Goal: Communication & Community: Participate in discussion

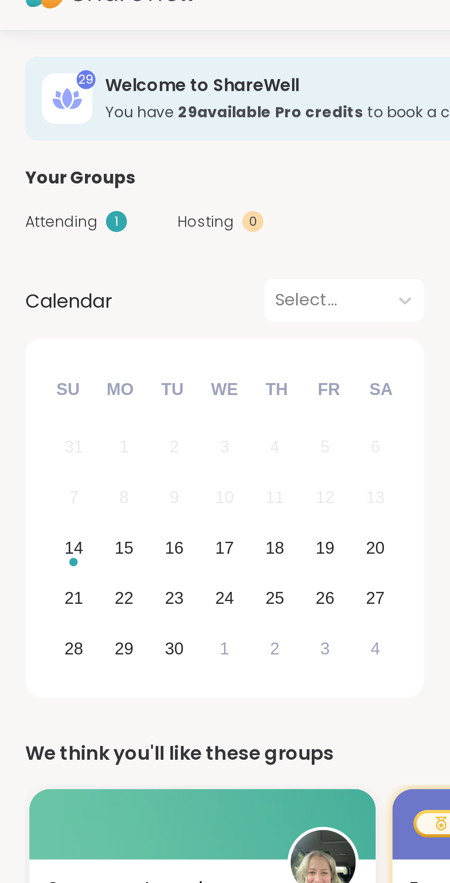
click at [35, 140] on span "Attending" at bounding box center [27, 142] width 32 height 10
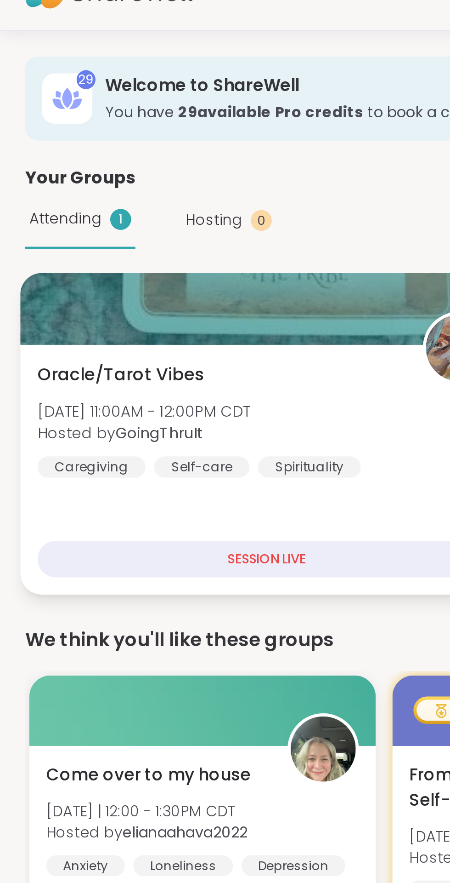
click at [146, 227] on div "Oracle/Tarot Vibes Sun, Sep 14 | 11:00AM - 12:00PM CDT Hosted by GoingThruIt Ca…" at bounding box center [117, 228] width 201 height 51
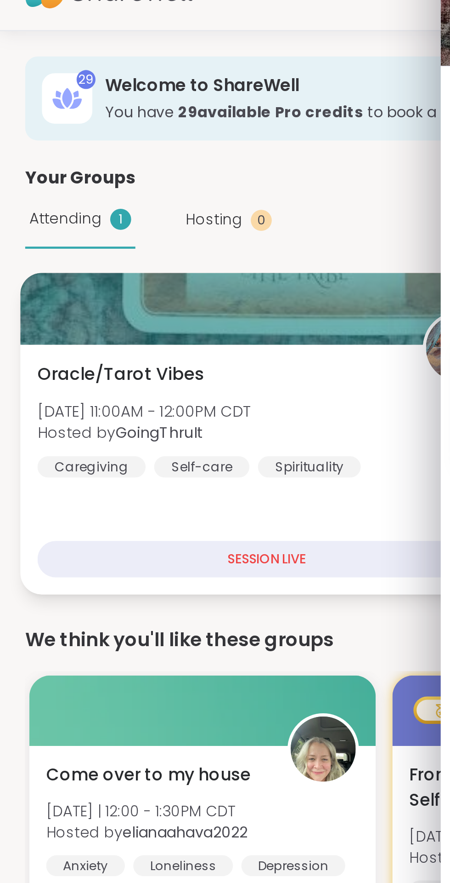
click at [133, 213] on div "Oracle/Tarot Vibes Sun, Sep 14 | 11:00AM - 12:00PM CDT Hosted by GoingThruIt Ca…" at bounding box center [117, 228] width 201 height 51
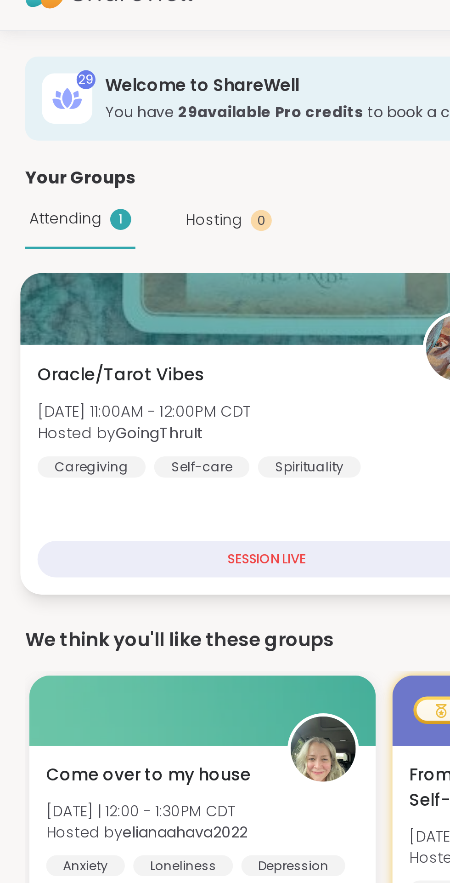
click at [129, 221] on div "Oracle/Tarot Vibes Sun, Sep 14 | 11:00AM - 12:00PM CDT Hosted by GoingThruIt Ca…" at bounding box center [117, 228] width 201 height 51
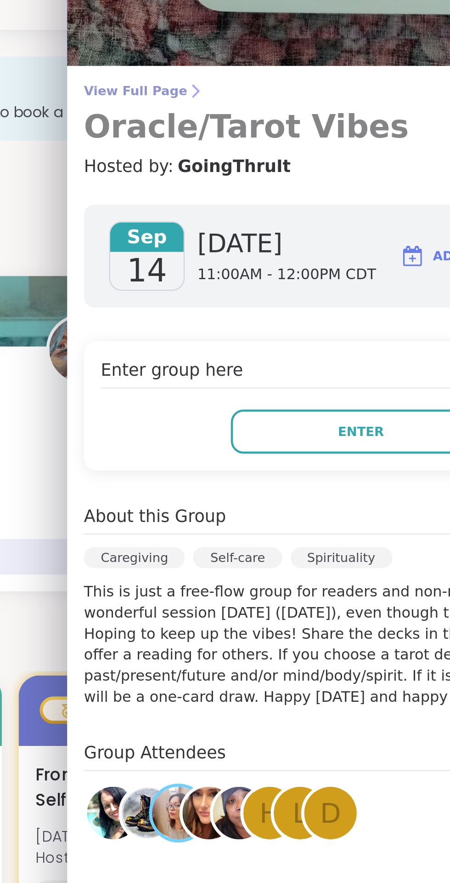
click at [231, 84] on span "View Full Page" at bounding box center [321, 84] width 243 height 7
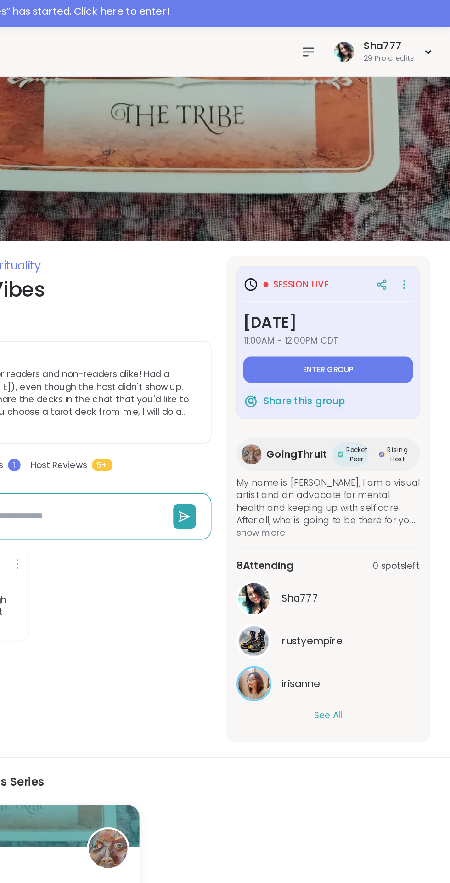
click at [347, 39] on icon at bounding box center [346, 40] width 11 height 11
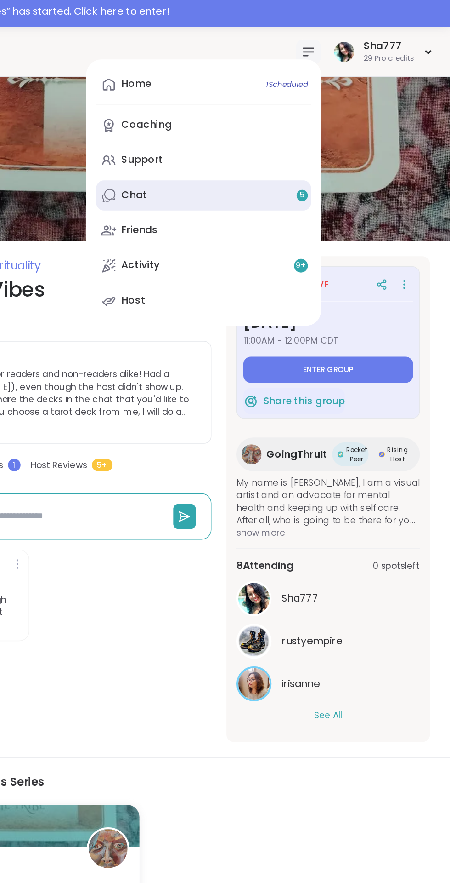
click at [258, 148] on link "Chat 5" at bounding box center [270, 146] width 158 height 22
type textarea "*"
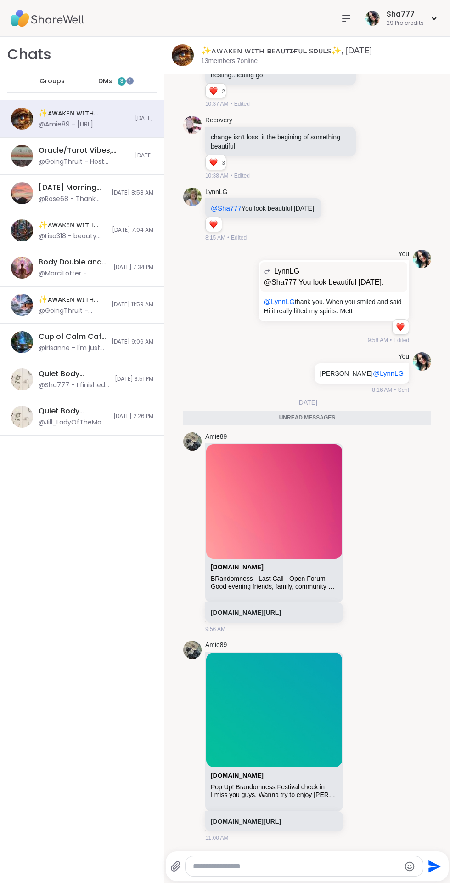
scroll to position [1419, 0]
click at [108, 153] on div "Oracle/Tarot Vibes, [DATE]" at bounding box center [84, 150] width 91 height 10
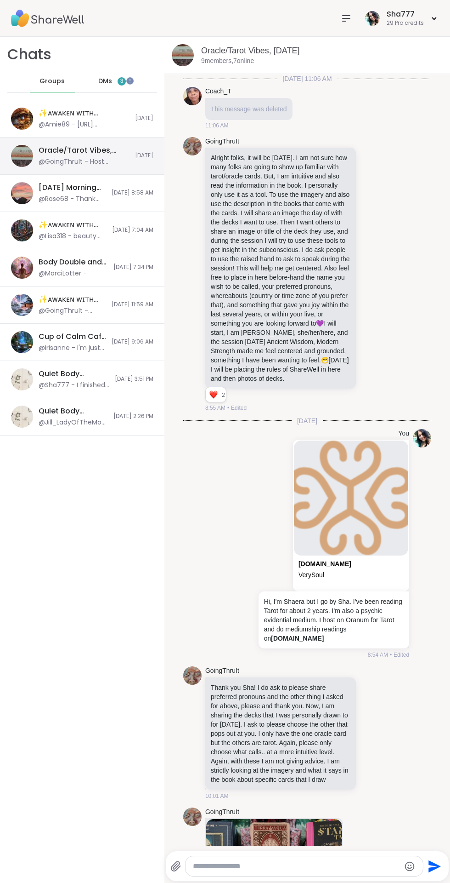
scroll to position [316, 0]
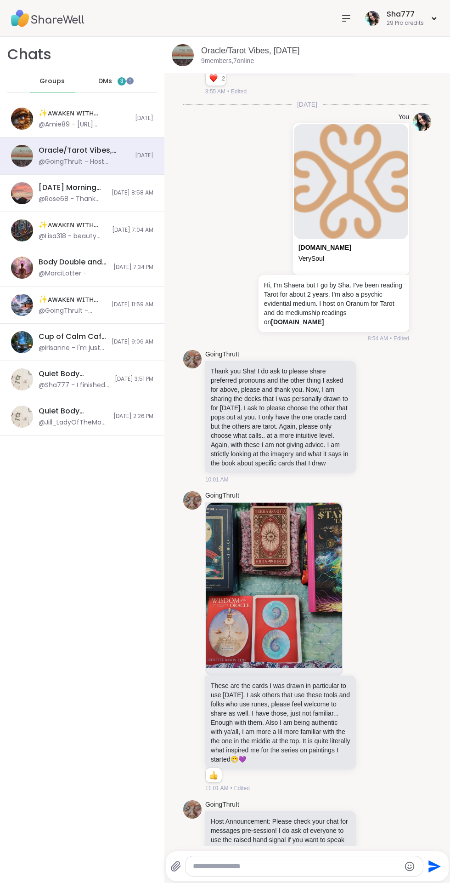
click at [176, 866] on icon at bounding box center [176, 865] width 11 height 11
click at [0, 0] on input "file" at bounding box center [0, 0] width 0 height 0
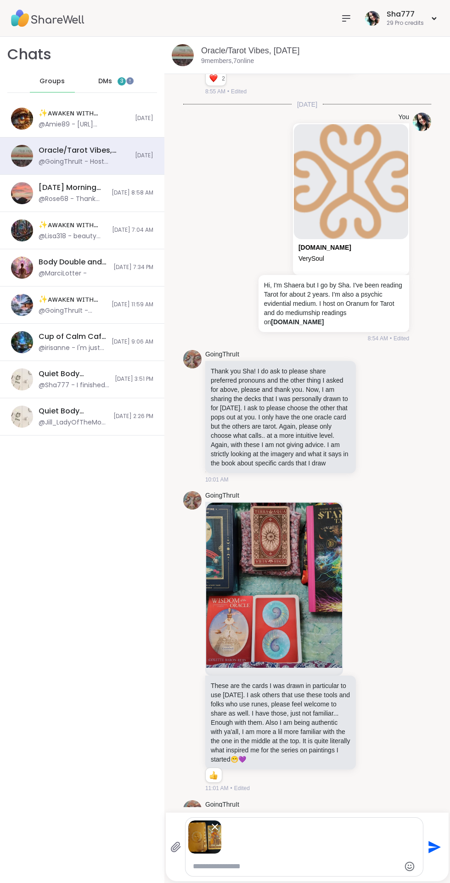
click at [309, 866] on textarea "Type your message" at bounding box center [297, 865] width 208 height 9
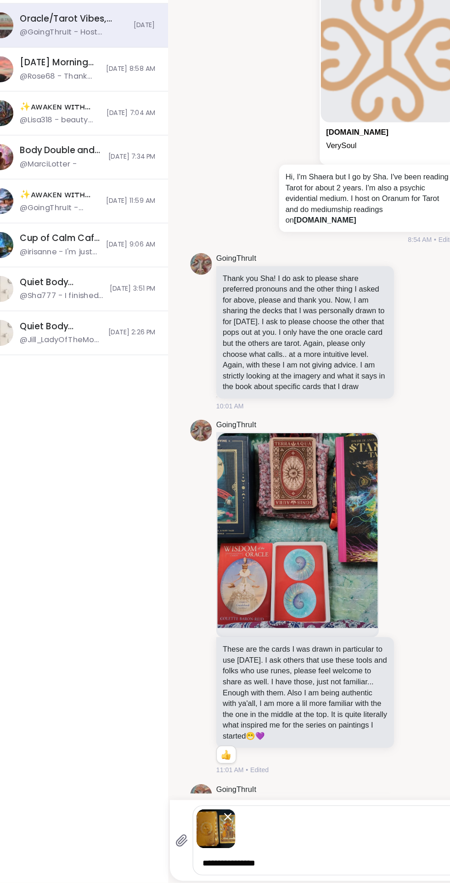
scroll to position [319, 0]
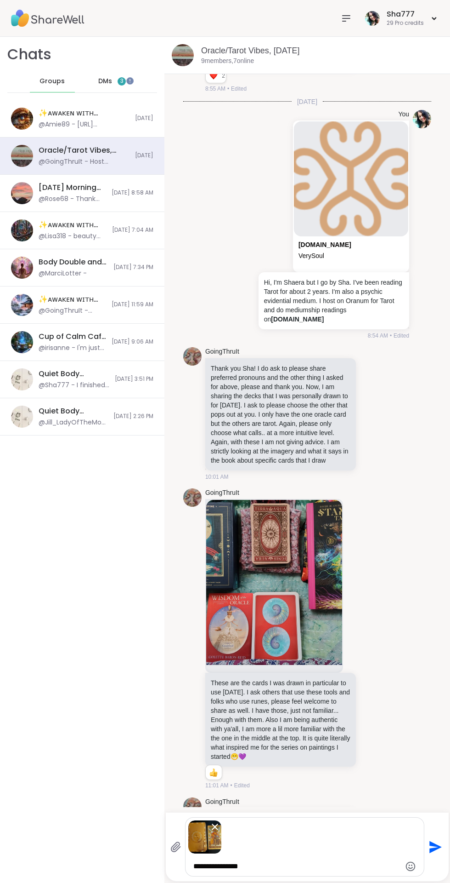
type textarea "**********"
click at [436, 846] on icon "Send" at bounding box center [434, 846] width 15 height 15
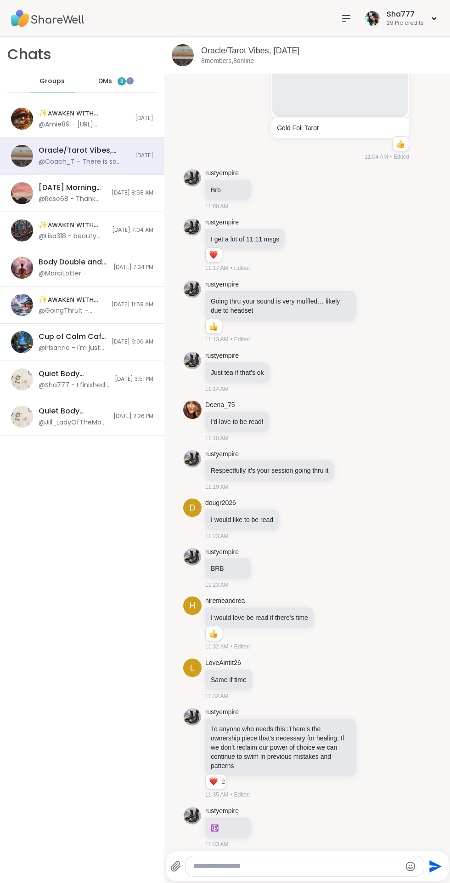
scroll to position [1313, 0]
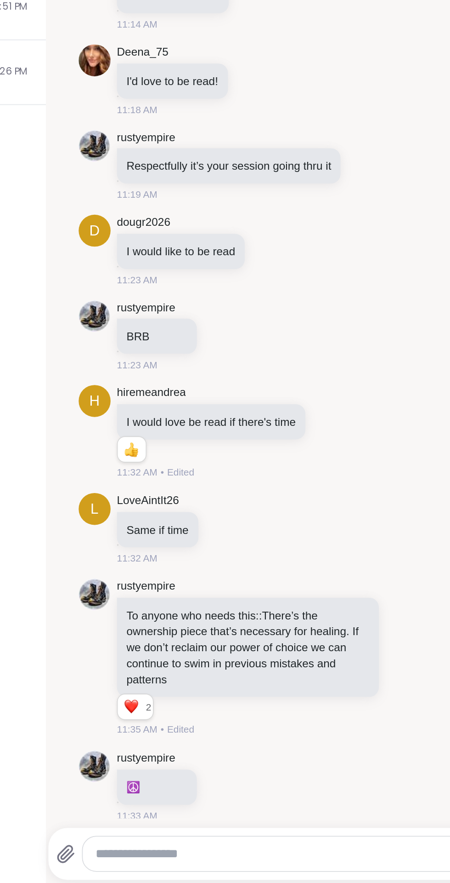
click at [179, 870] on icon at bounding box center [176, 865] width 11 height 11
click at [0, 0] on input "file" at bounding box center [0, 0] width 0 height 0
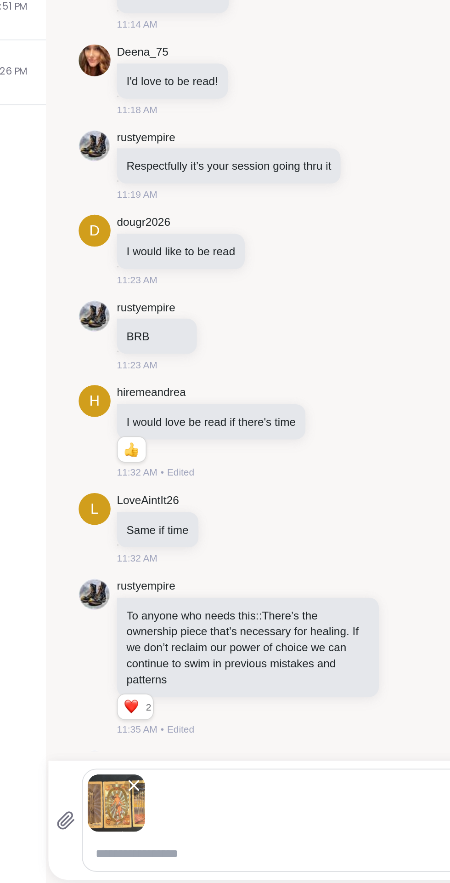
click at [273, 868] on textarea "Type your message" at bounding box center [297, 865] width 208 height 9
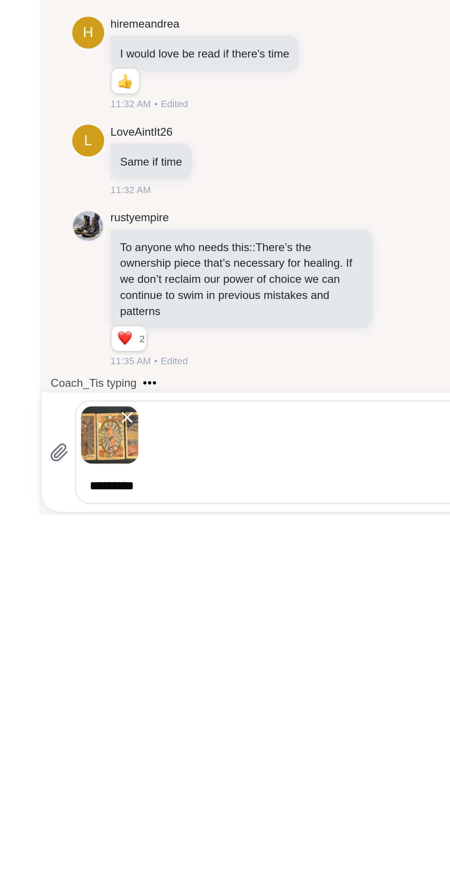
click at [260, 864] on textarea "*********" at bounding box center [298, 865] width 208 height 9
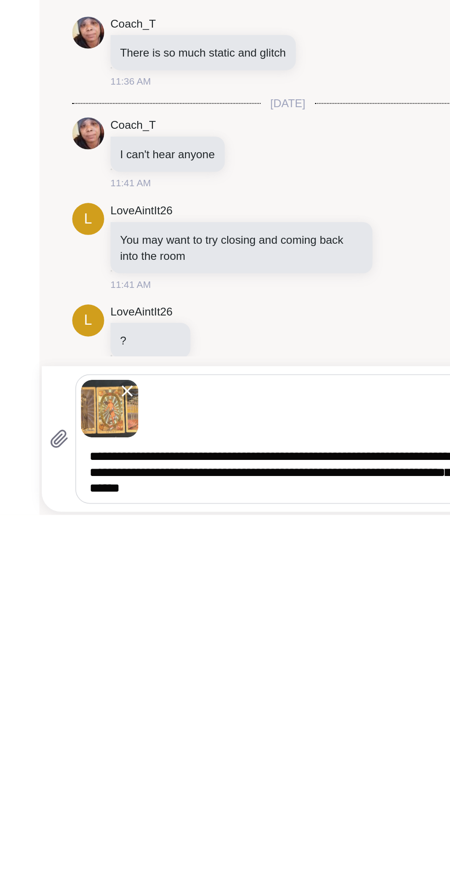
type textarea "**********"
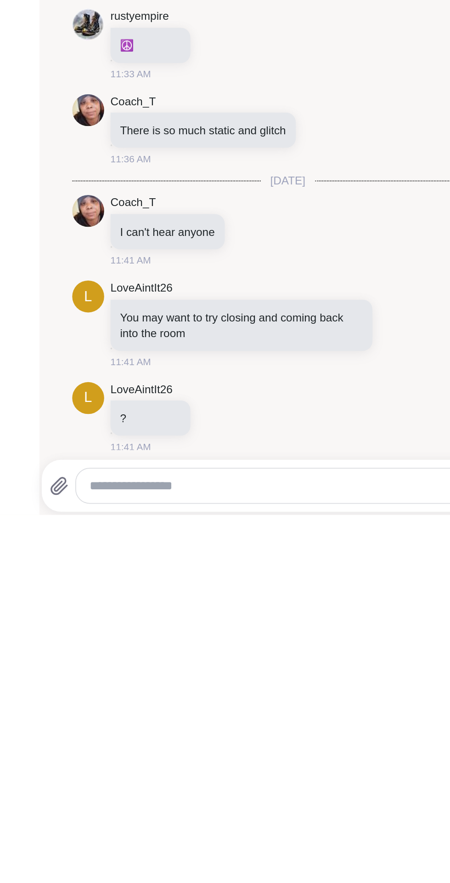
scroll to position [1672, 0]
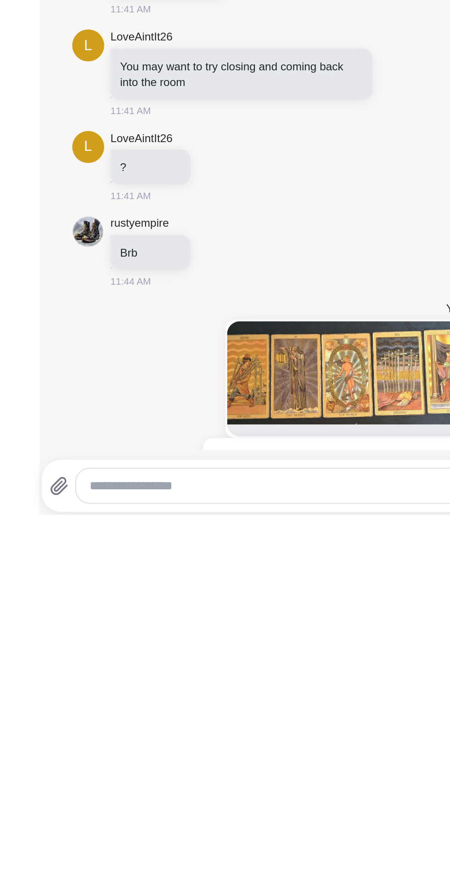
click at [239, 861] on textarea "Type your message" at bounding box center [298, 865] width 208 height 9
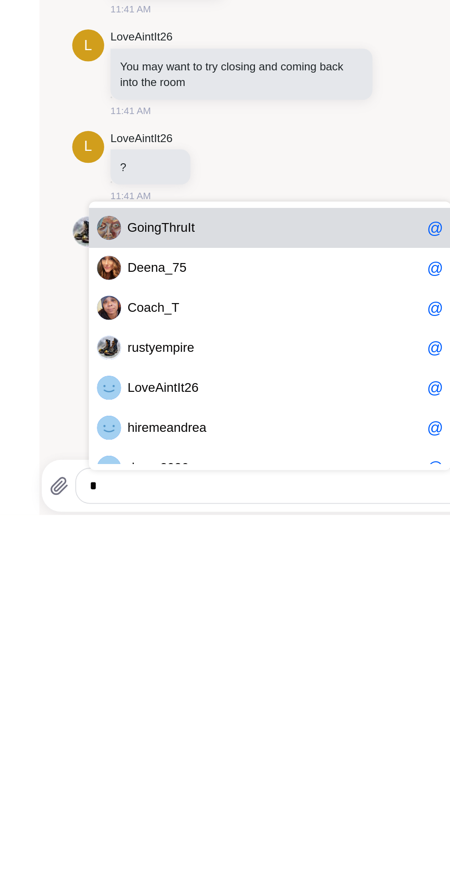
click at [271, 743] on span "D e e n a _ 7 5" at bounding box center [299, 740] width 169 height 9
type textarea "*********"
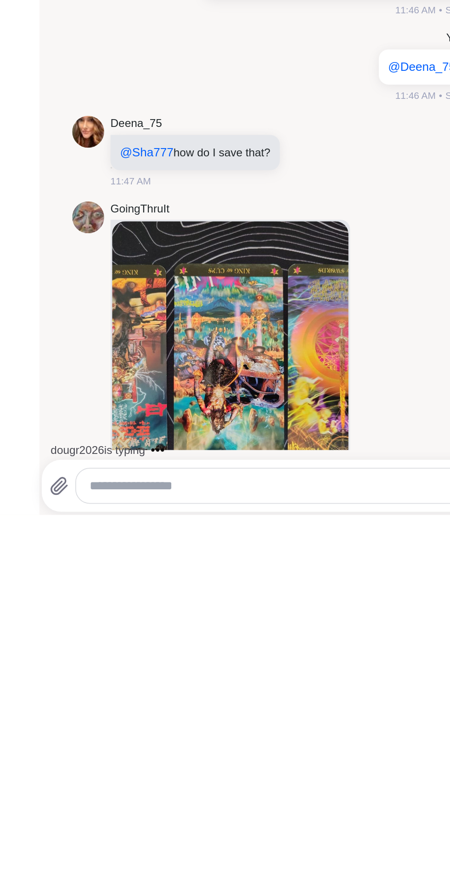
scroll to position [2022, 0]
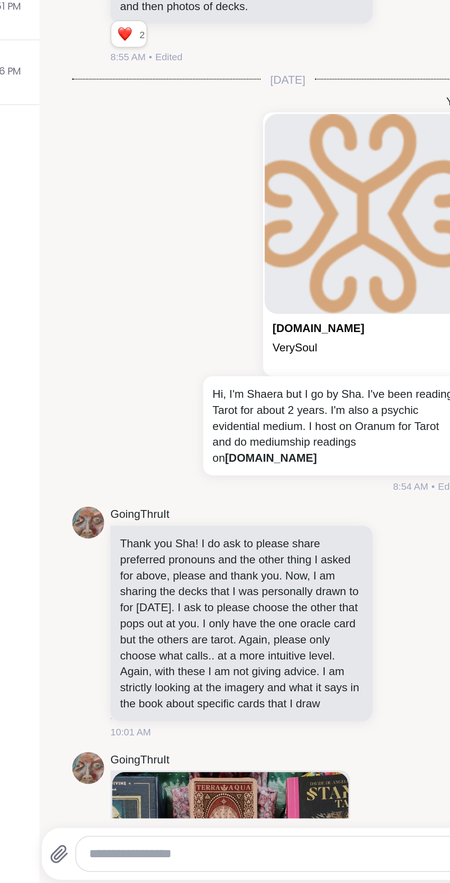
scroll to position [2012, 0]
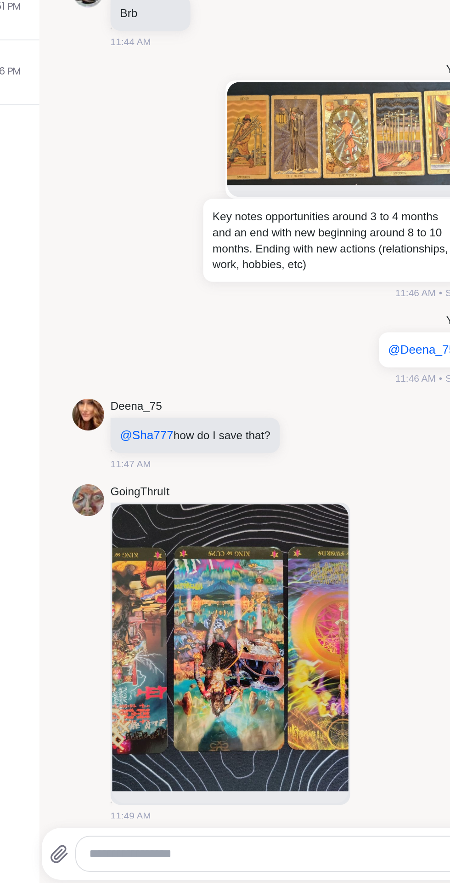
click at [188, 867] on div at bounding box center [305, 866] width 238 height 20
click at [177, 869] on icon at bounding box center [175, 866] width 9 height 10
click at [0, 0] on input "file" at bounding box center [0, 0] width 0 height 0
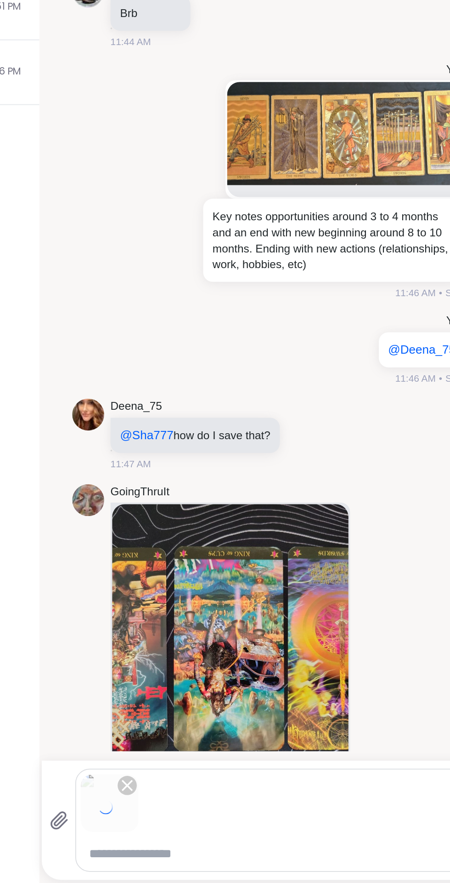
click at [268, 867] on textarea "Type your message" at bounding box center [297, 865] width 208 height 9
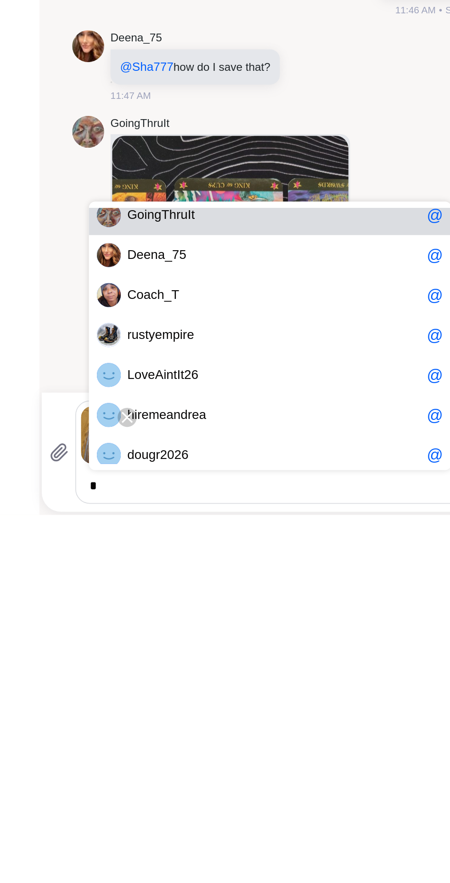
scroll to position [14, 0]
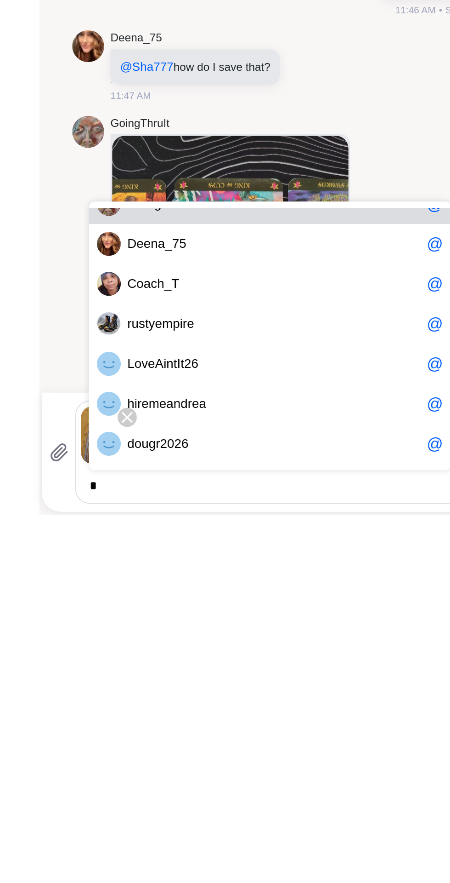
click at [277, 827] on div "h i r e m e a n d r e a @" at bounding box center [297, 818] width 208 height 23
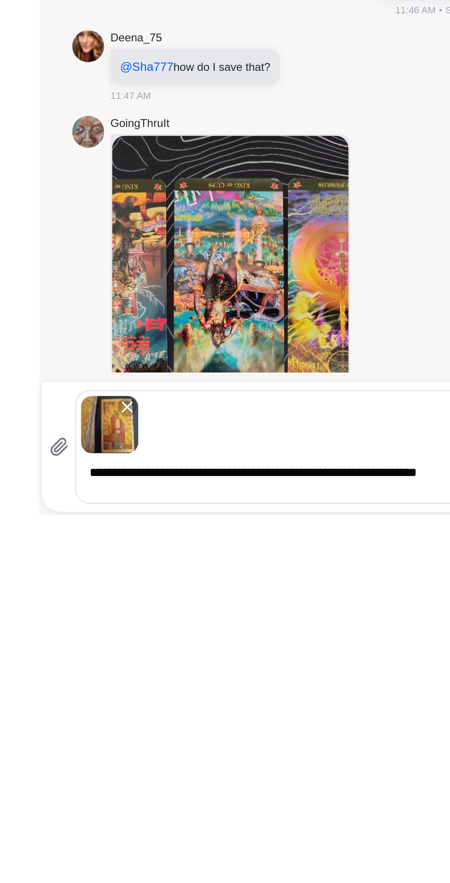
scroll to position [2343, 0]
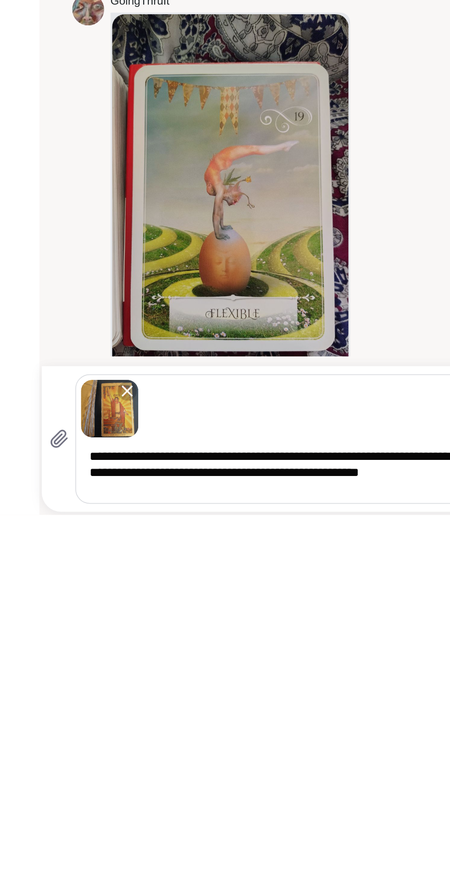
type textarea "**********"
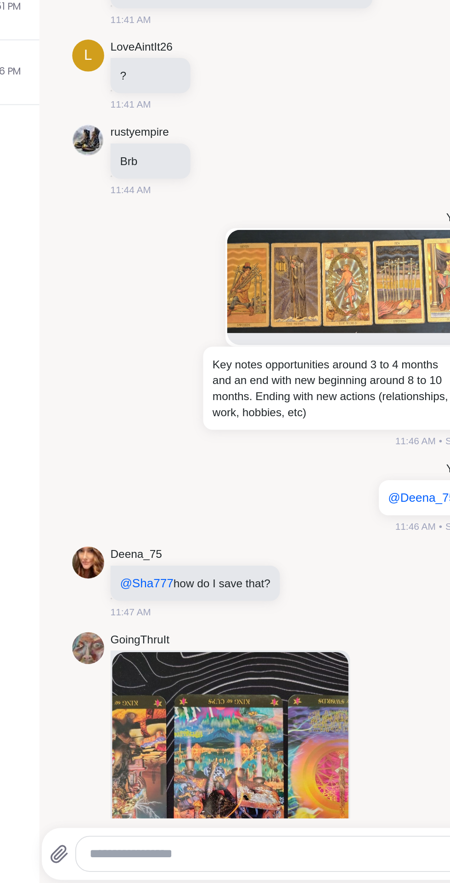
scroll to position [1927, 0]
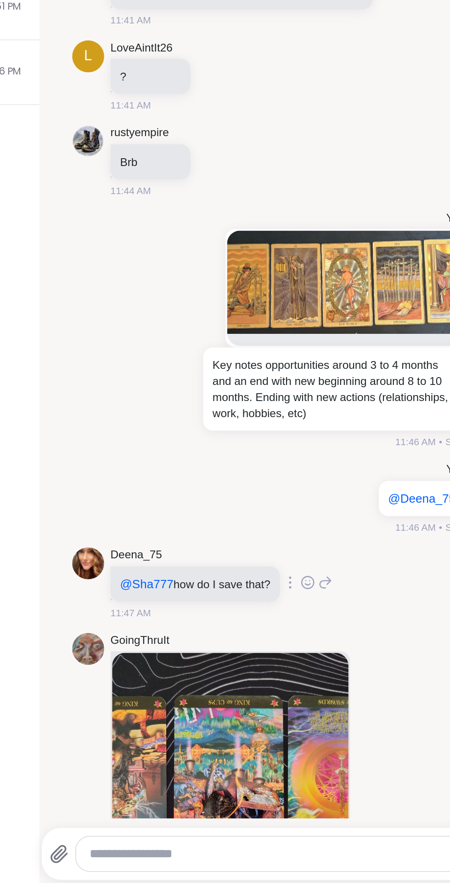
click at [325, 704] on icon at bounding box center [329, 709] width 8 height 11
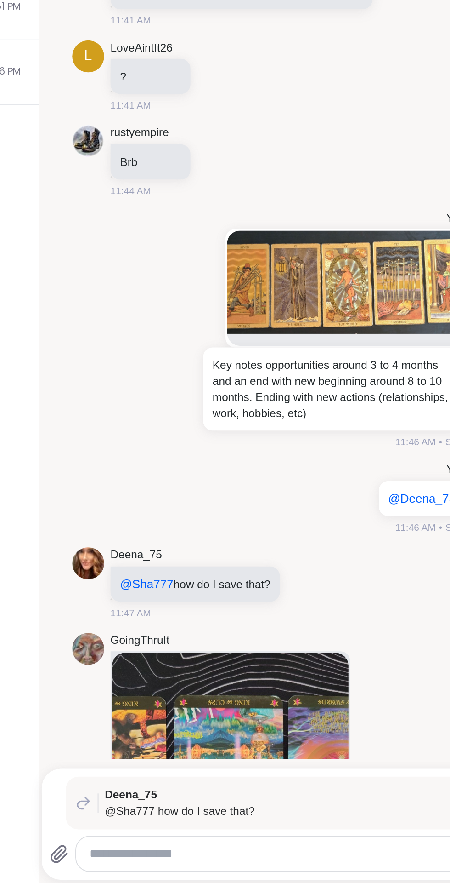
click at [266, 869] on textarea "Type your message" at bounding box center [298, 865] width 208 height 9
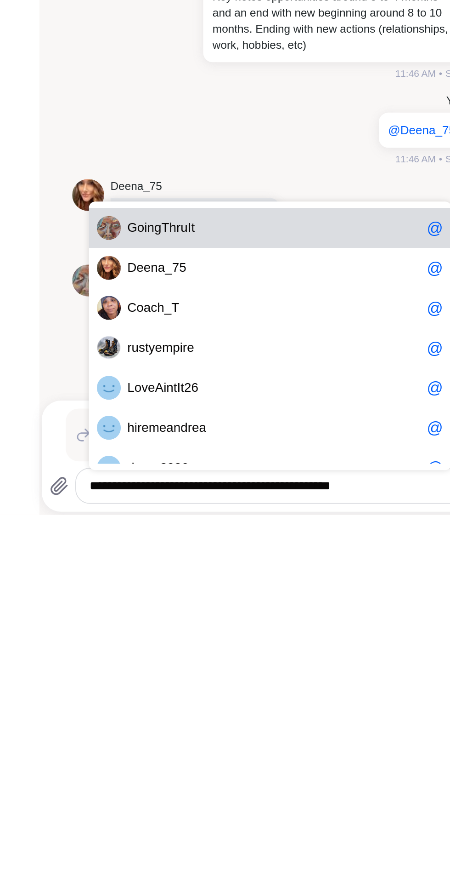
click at [274, 746] on div "D e e n a _ 7 5 @" at bounding box center [297, 740] width 208 height 23
type textarea "**********"
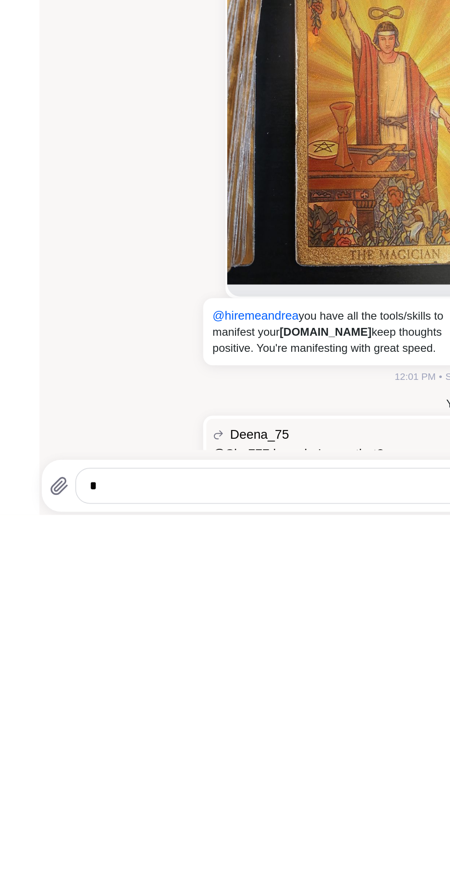
scroll to position [2939, 0]
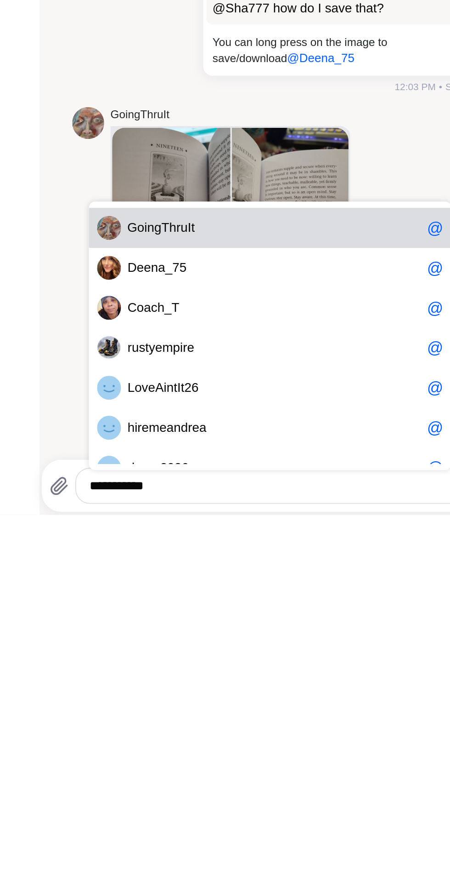
click at [295, 721] on span "G o i n g T h r u I t" at bounding box center [299, 717] width 169 height 9
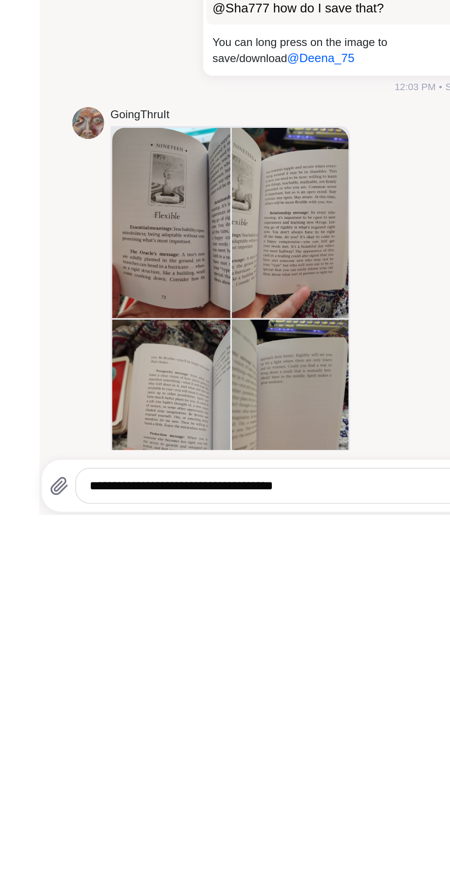
type textarea "**********"
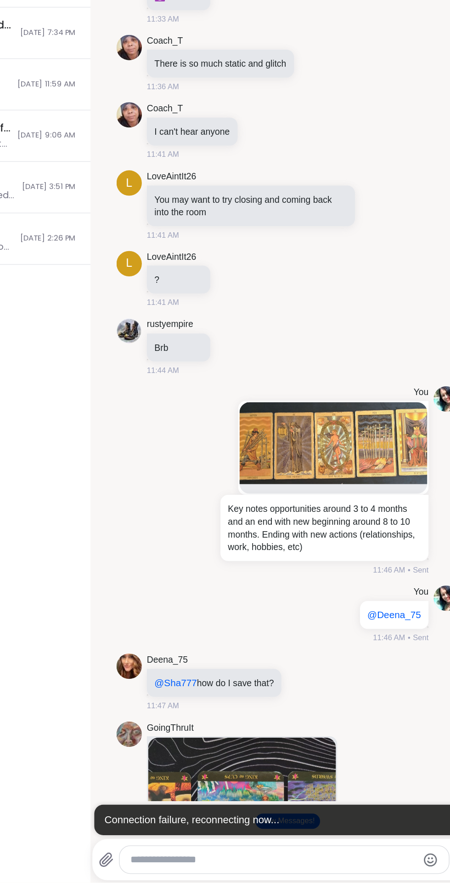
scroll to position [0, 0]
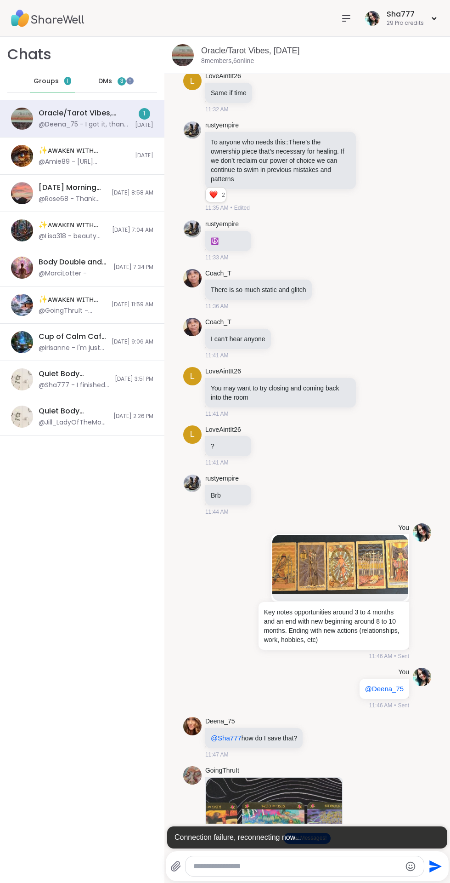
click at [347, 18] on icon at bounding box center [346, 19] width 7 height 6
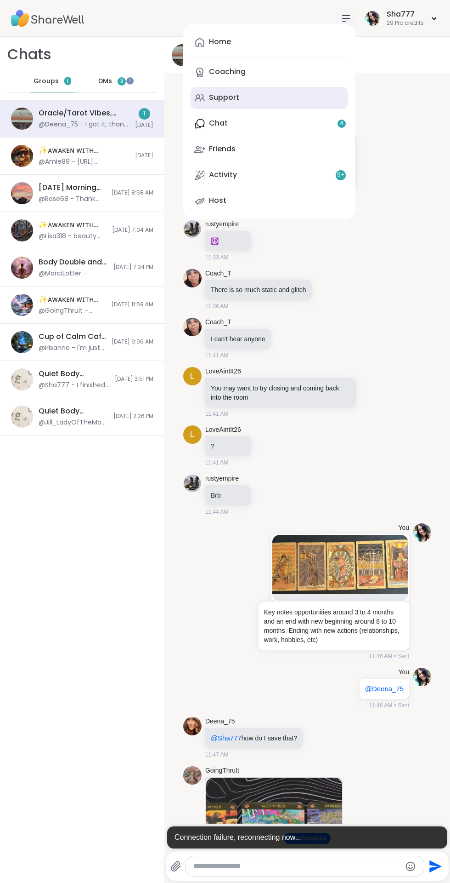
click at [265, 104] on link "Support" at bounding box center [270, 98] width 158 height 22
